Goal: Information Seeking & Learning: Learn about a topic

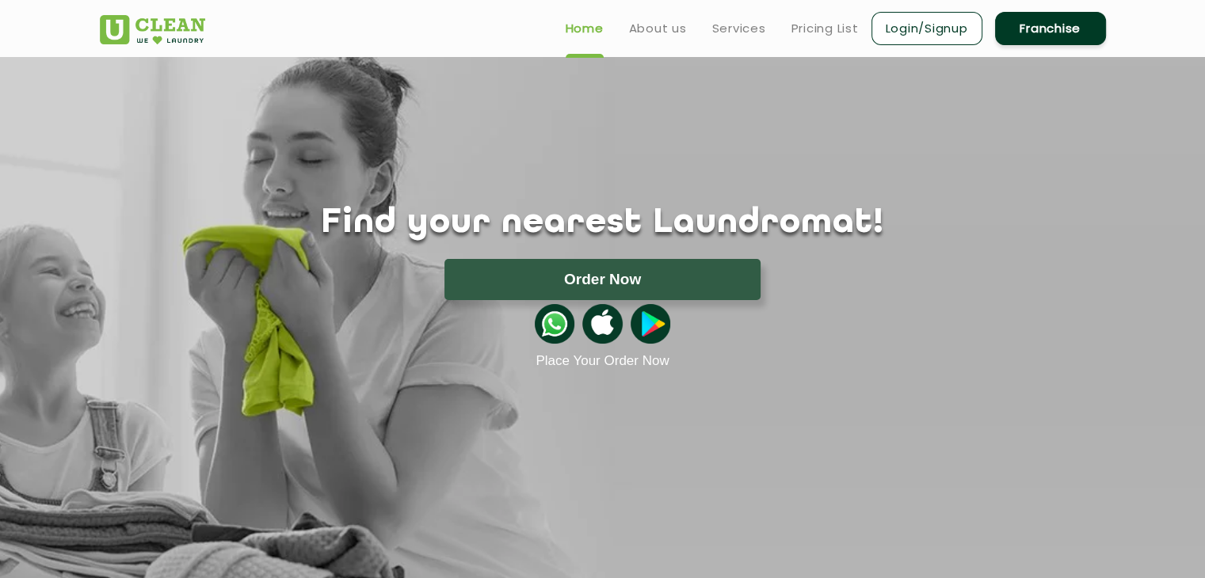
click at [162, 17] on img at bounding box center [152, 29] width 105 height 29
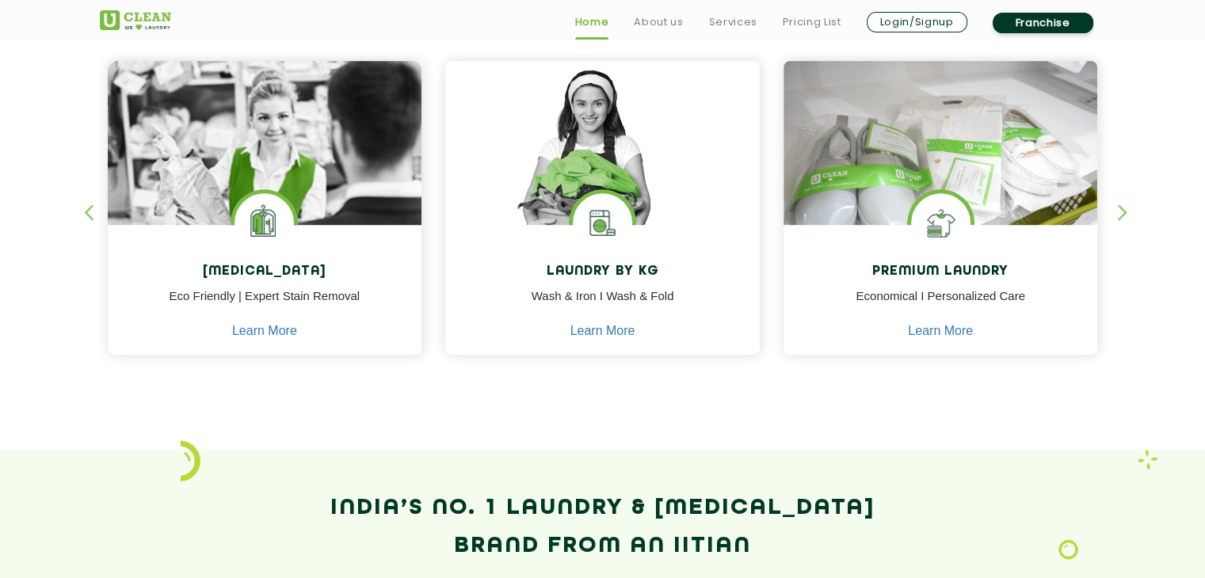
scroll to position [713, 0]
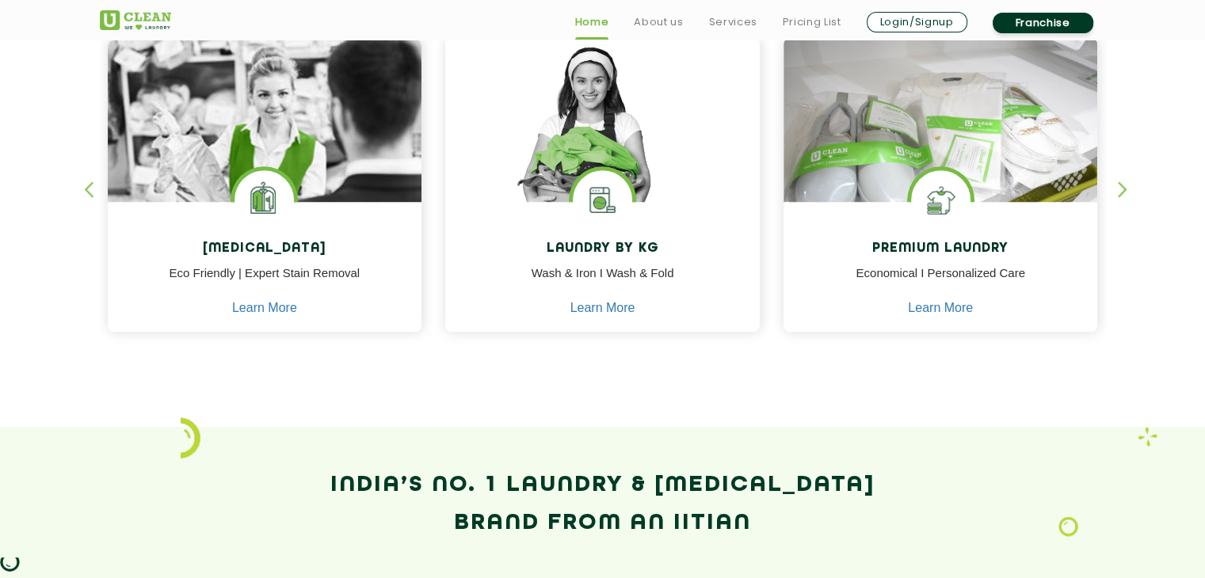
click at [1121, 193] on div "button" at bounding box center [1129, 203] width 24 height 44
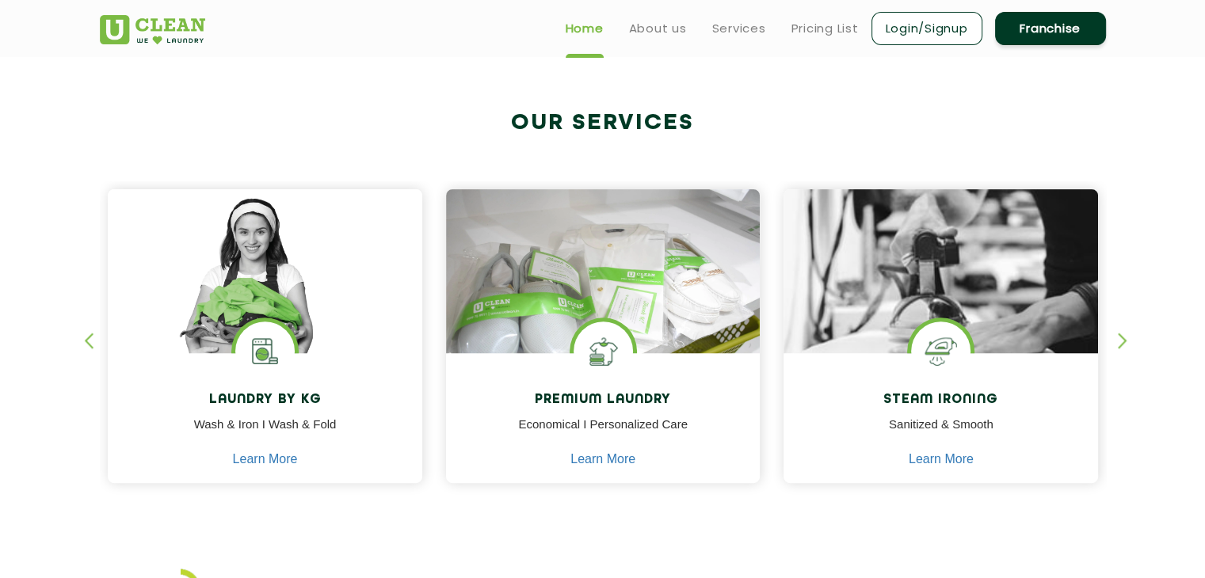
scroll to position [554, 0]
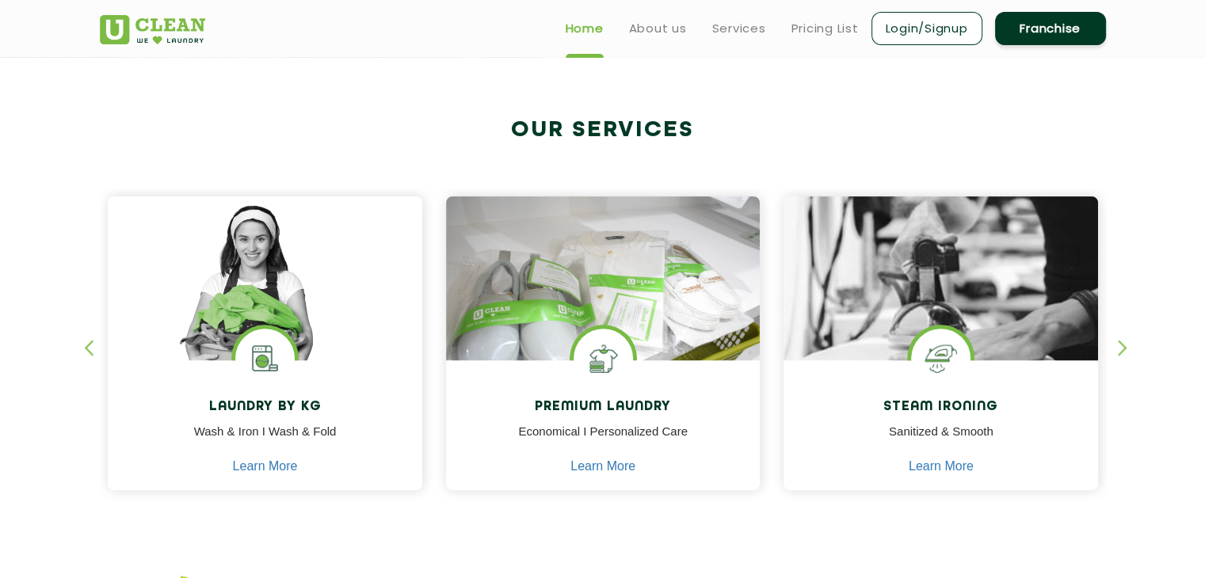
click at [1121, 346] on div "button" at bounding box center [1129, 362] width 24 height 44
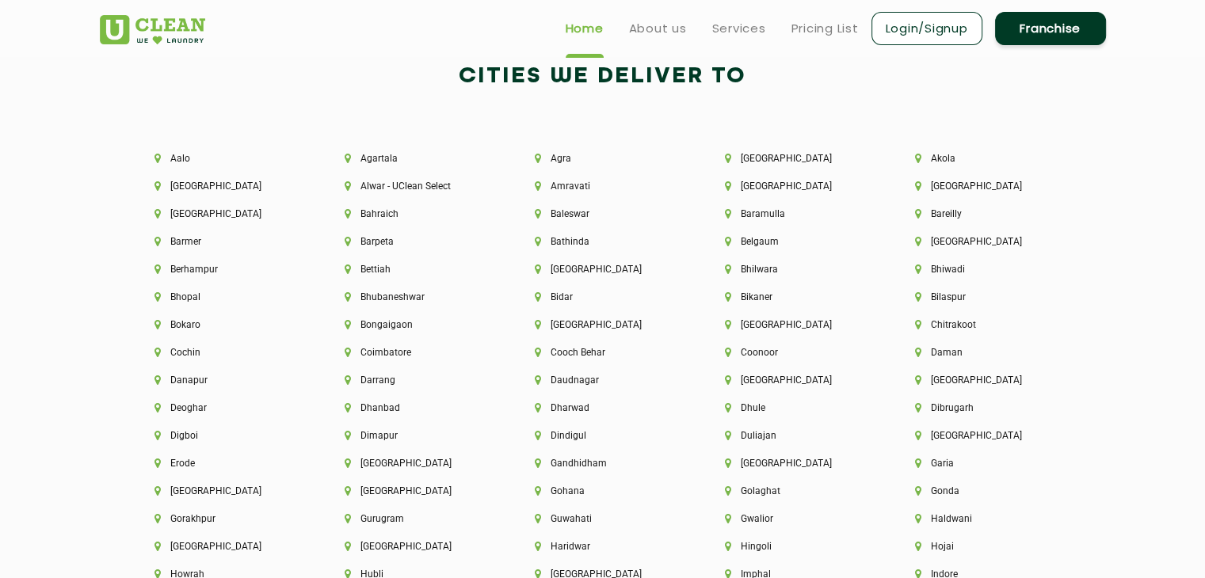
scroll to position [3405, 0]
click at [554, 157] on li "Agra" at bounding box center [603, 157] width 136 height 11
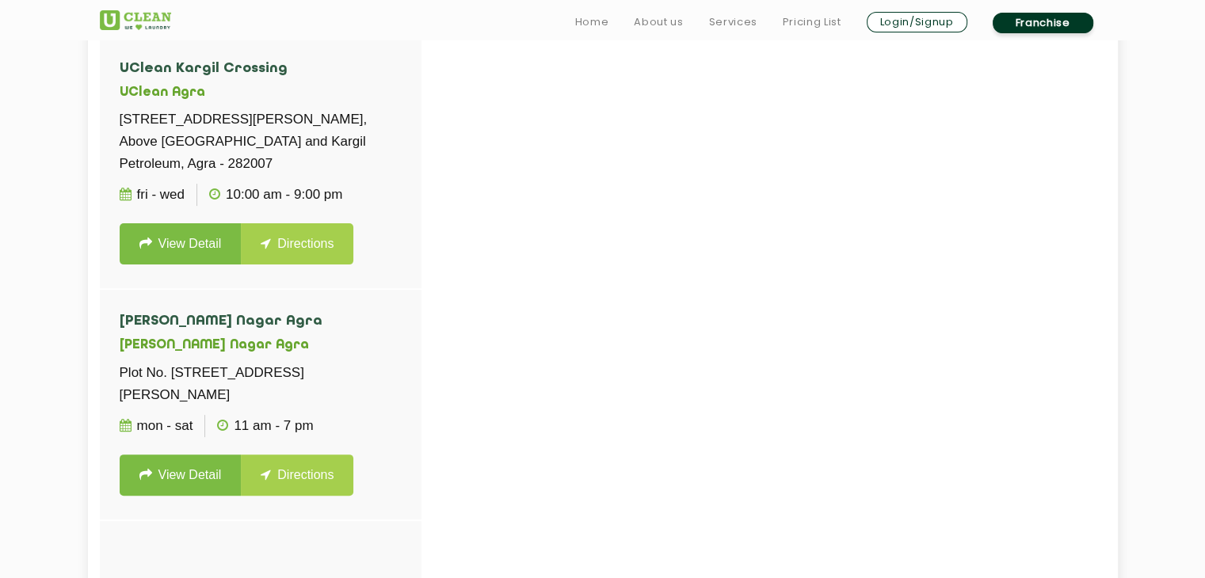
scroll to position [554, 0]
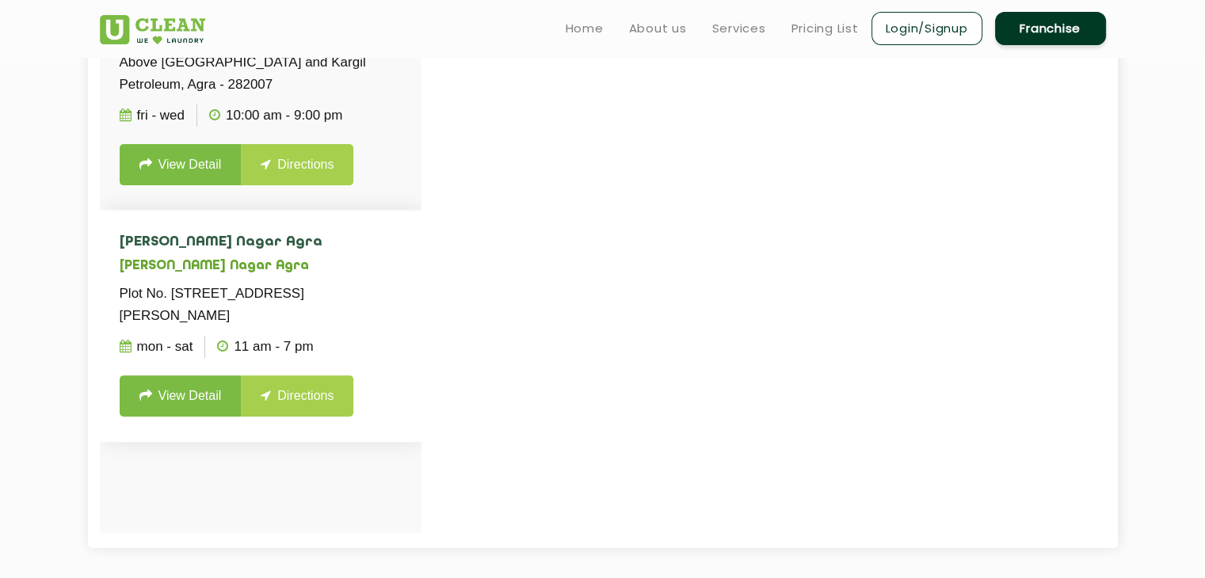
click at [158, 417] on link "View Detail" at bounding box center [181, 395] width 122 height 41
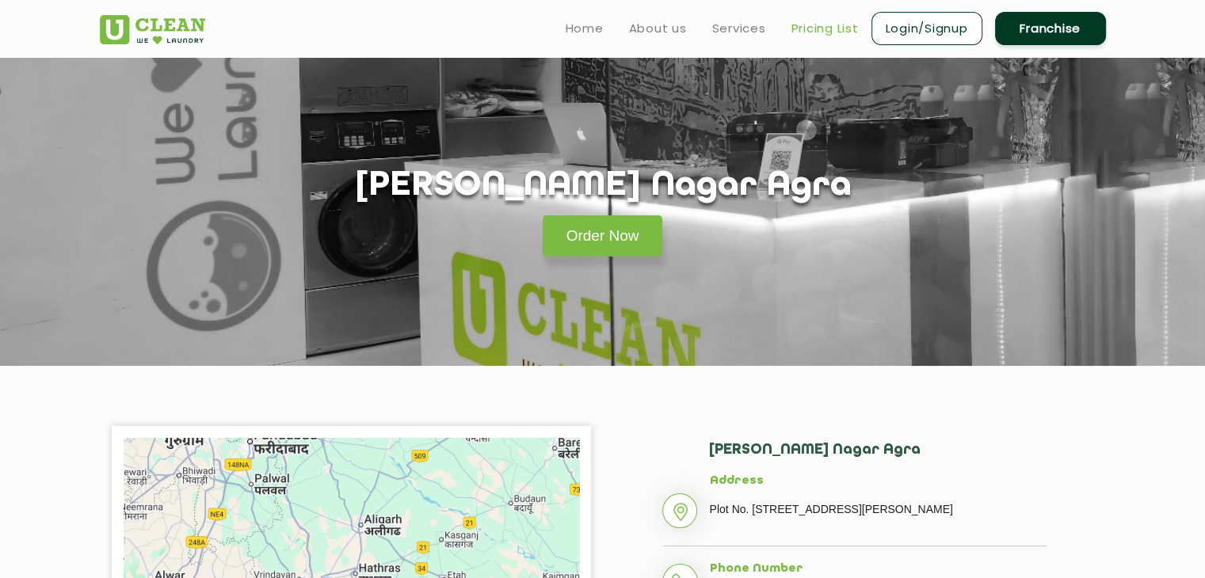
click at [814, 24] on link "Pricing List" at bounding box center [824, 28] width 67 height 19
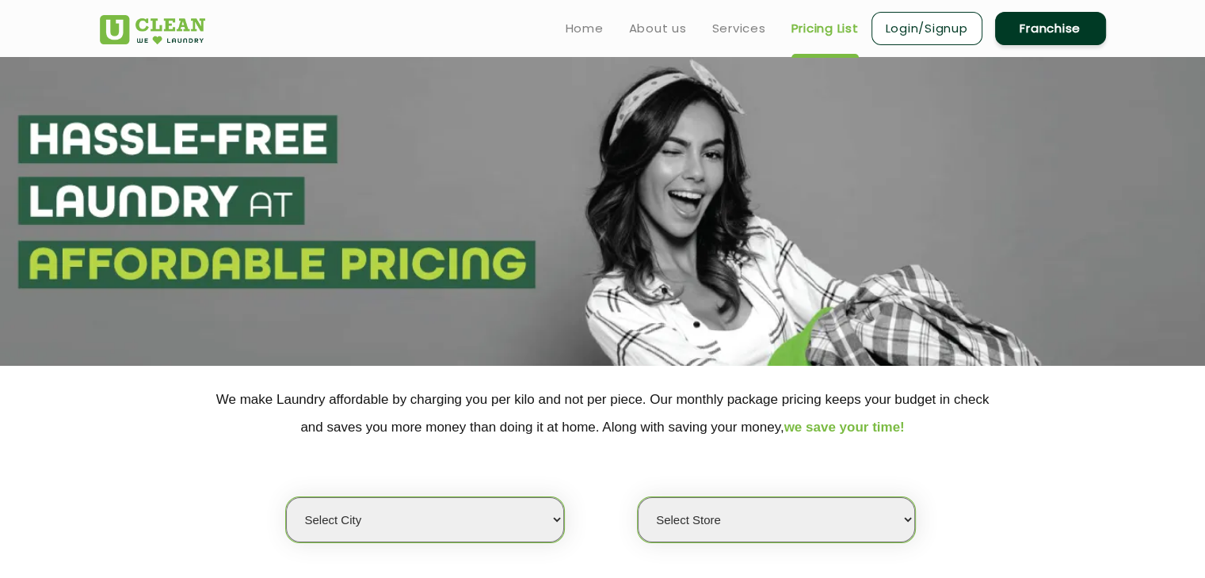
click at [463, 514] on select "Select city [GEOGRAPHIC_DATA] [GEOGRAPHIC_DATA] [GEOGRAPHIC_DATA] [GEOGRAPHIC_D…" at bounding box center [424, 519] width 277 height 45
select select "3"
click at [286, 497] on select "Select city [GEOGRAPHIC_DATA] [GEOGRAPHIC_DATA] [GEOGRAPHIC_DATA] [GEOGRAPHIC_D…" at bounding box center [424, 519] width 277 height 45
click at [1018, 486] on div "Select city Aalo Agartala Agra Ahmedabad Akola Aligarh Alwar - UClean Select Am…" at bounding box center [603, 492] width 1030 height 102
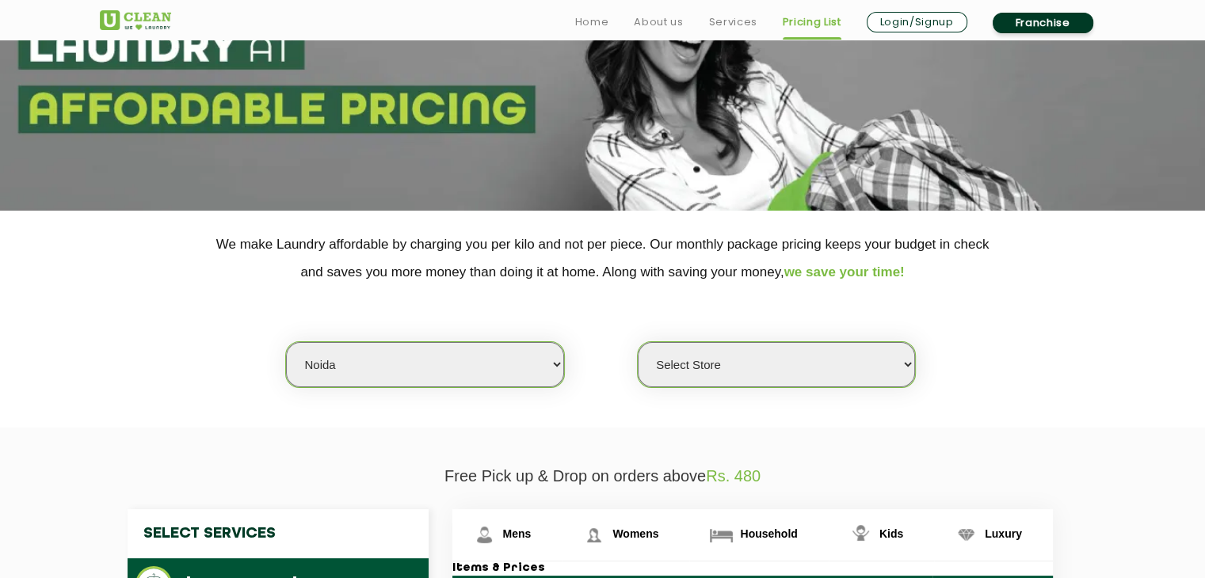
scroll to position [158, 0]
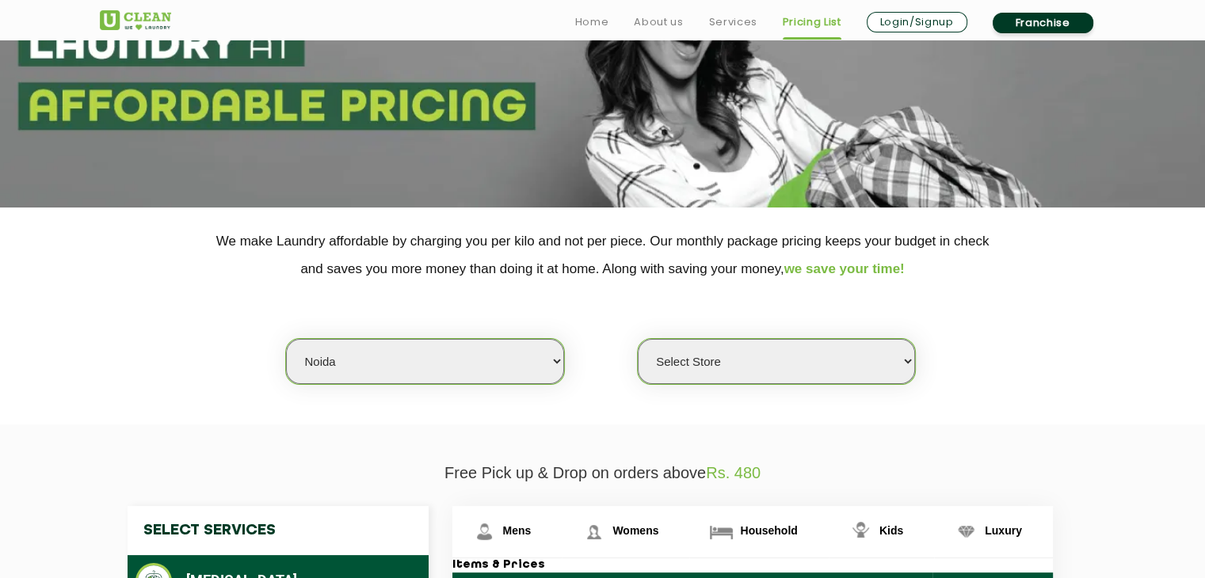
click at [763, 371] on select "Select Store UClean Sector 122 Noida UClean Pari Chowk UClean Techzone Greater …" at bounding box center [776, 361] width 277 height 45
select select "420"
click at [638, 339] on select "Select Store UClean Sector 122 Noida UClean Pari Chowk UClean Techzone Greater …" at bounding box center [776, 361] width 277 height 45
click at [1119, 391] on section "We make Laundry affordable by charging you per kilo and not per piece. Our mont…" at bounding box center [602, 315] width 1205 height 217
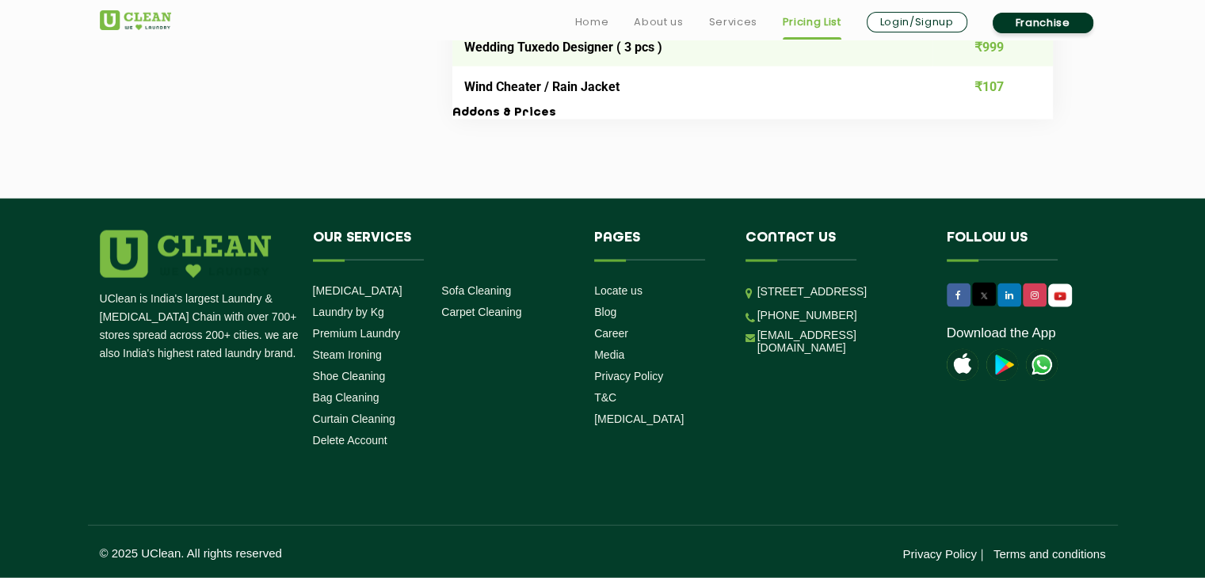
scroll to position [3449, 0]
click at [955, 293] on icon at bounding box center [958, 296] width 6 height 10
